Goal: Information Seeking & Learning: Learn about a topic

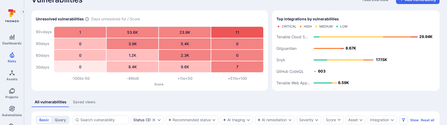
scroll to position [11, 0]
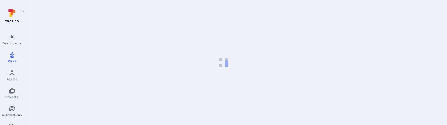
click at [141, 87] on body "Dashboards Risks Assets Projects Automations Search Coverage 0 Risks Vulnerabil…" at bounding box center [223, 62] width 447 height 125
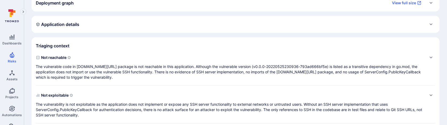
scroll to position [136, 0]
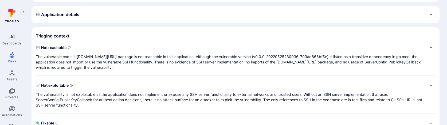
click at [133, 54] on p "The vulnerable code in [DOMAIN_NAME][URL] package is not reachable in this appl…" at bounding box center [230, 62] width 389 height 16
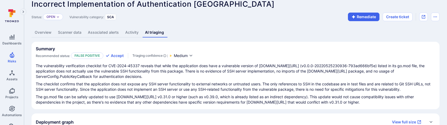
scroll to position [0, 0]
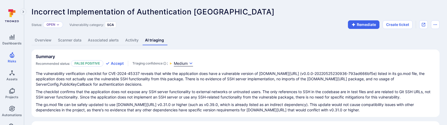
click at [190, 64] on icon "button" at bounding box center [191, 63] width 4 height 4
click at [248, 21] on div at bounding box center [223, 62] width 447 height 125
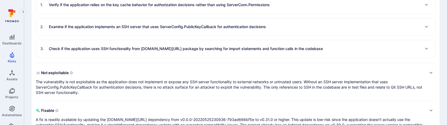
scroll to position [216, 0]
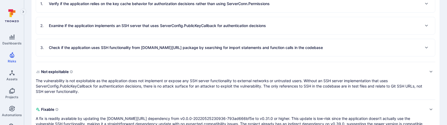
click at [238, 46] on p "Check if the application uses SSH functionality from golang.org/x/crypto/ssh pa…" at bounding box center [186, 47] width 274 height 5
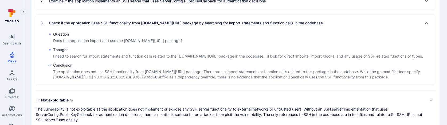
scroll to position [241, 0]
